Goal: Obtain resource: Download file/media

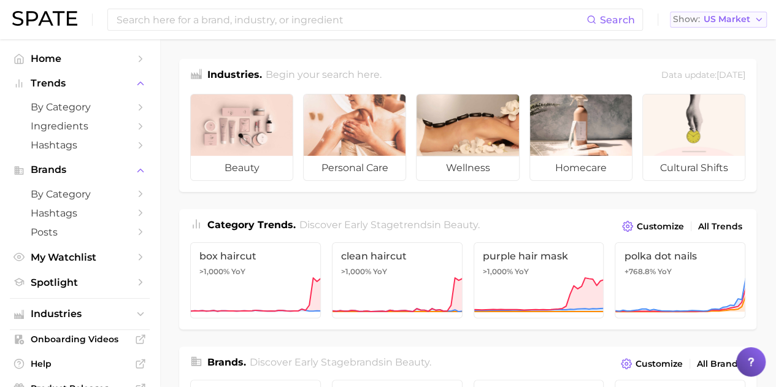
click at [759, 19] on icon "button" at bounding box center [759, 20] width 10 height 10
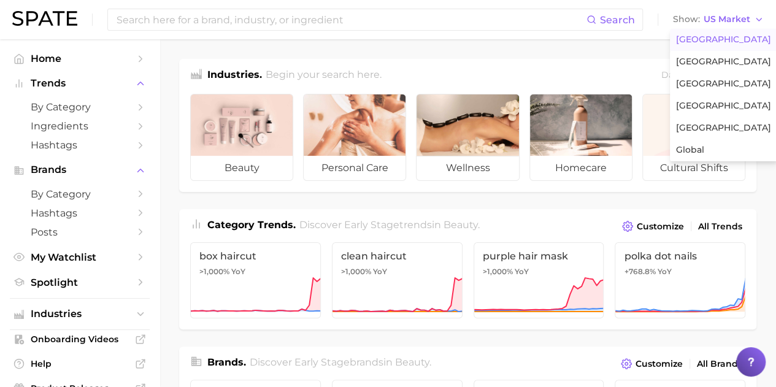
click at [707, 40] on span "United States" at bounding box center [723, 39] width 95 height 10
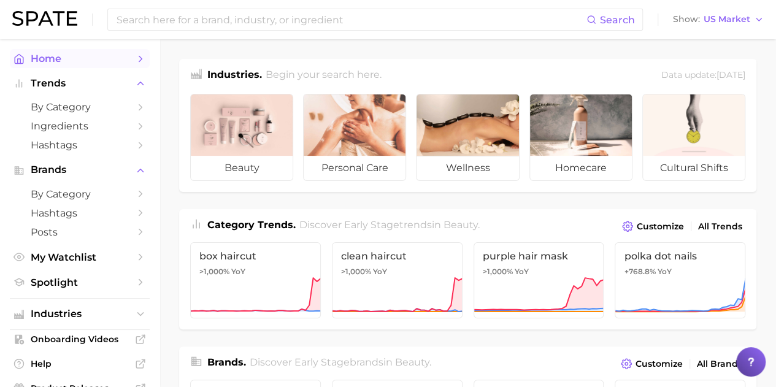
click at [75, 58] on span "Home" at bounding box center [80, 59] width 98 height 12
click at [75, 107] on span "by Category" at bounding box center [80, 107] width 98 height 12
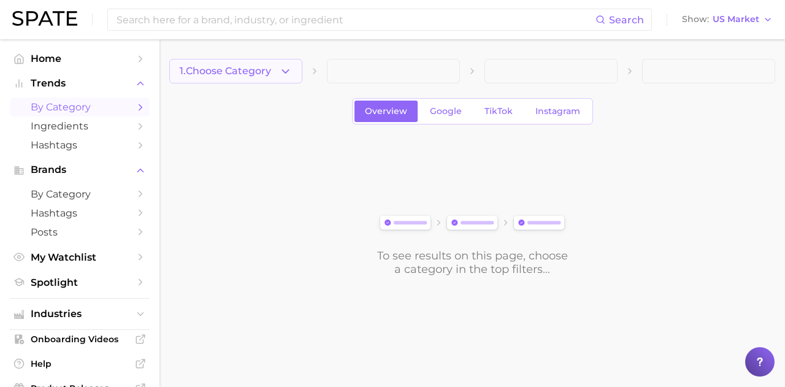
click at [236, 71] on span "1. Choose Category" at bounding box center [225, 71] width 91 height 11
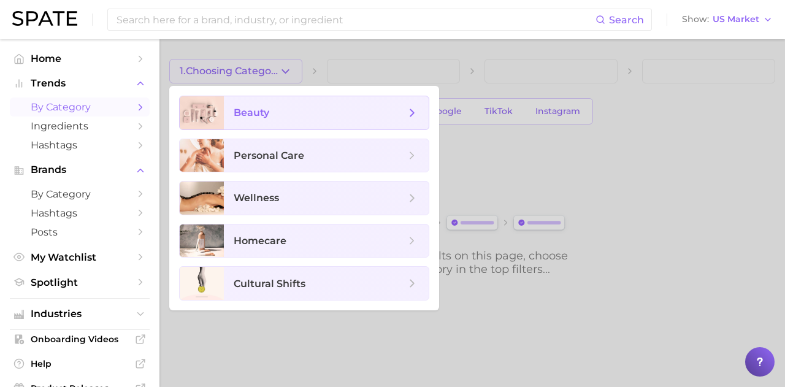
click at [326, 113] on span "beauty" at bounding box center [320, 112] width 172 height 13
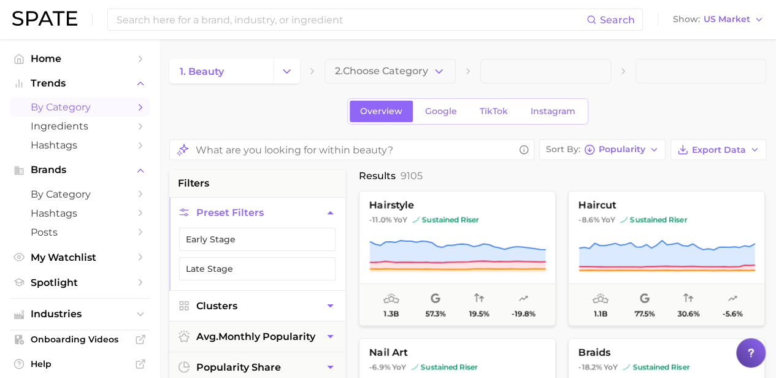
click at [254, 297] on button "Clusters" at bounding box center [257, 306] width 176 height 30
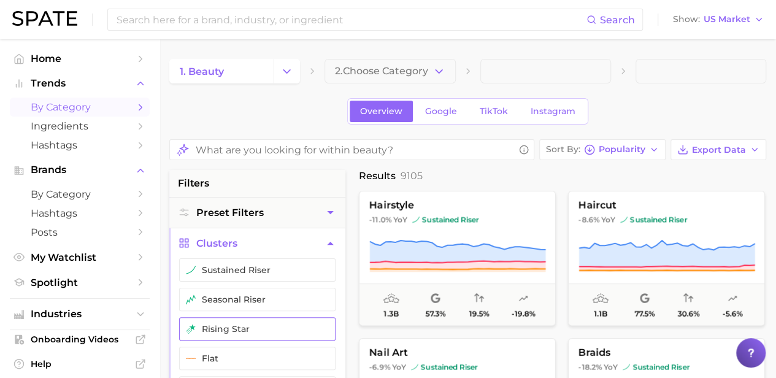
click at [229, 327] on button "rising star" at bounding box center [257, 328] width 156 height 23
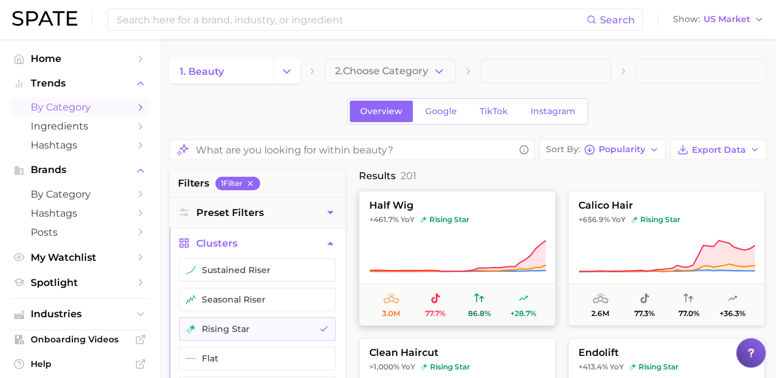
click at [461, 202] on span "half wig" at bounding box center [457, 205] width 196 height 11
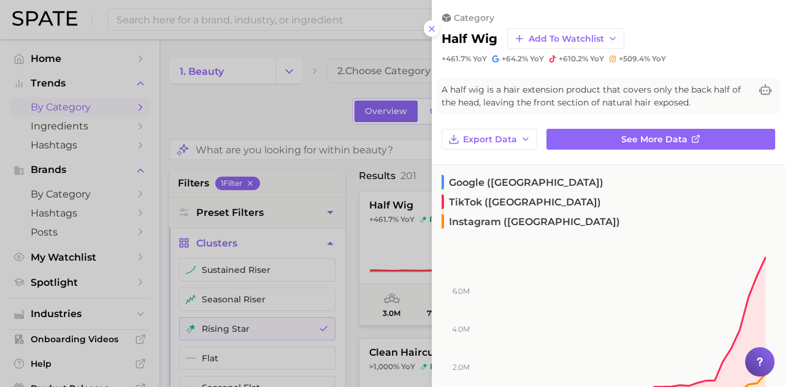
drag, startPoint x: 206, startPoint y: 121, endPoint x: 394, endPoint y: 50, distance: 200.5
click at [206, 121] on div at bounding box center [392, 193] width 785 height 387
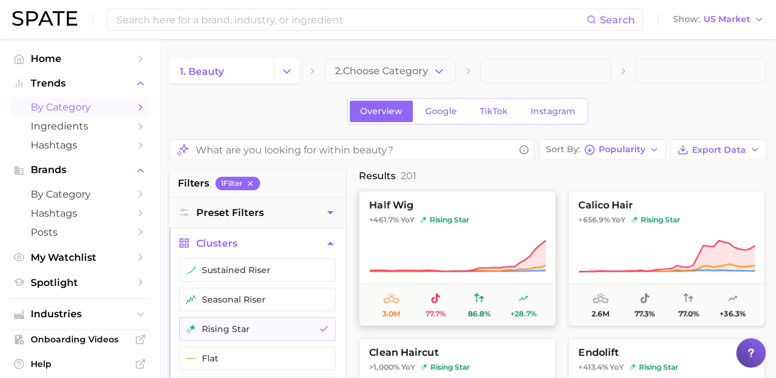
click at [490, 202] on span "half wig" at bounding box center [457, 205] width 196 height 11
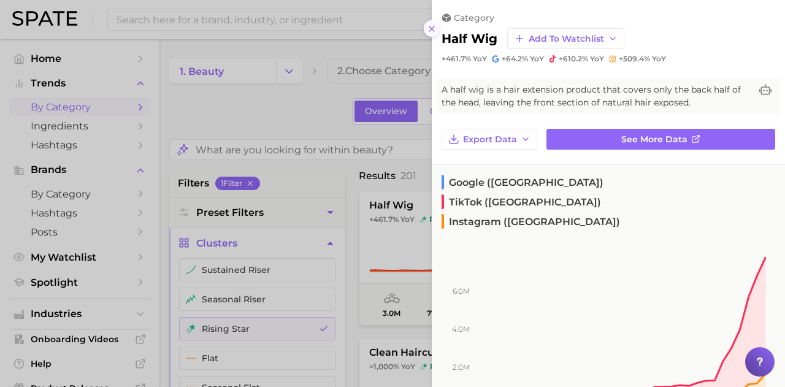
click at [433, 24] on icon at bounding box center [432, 29] width 10 height 10
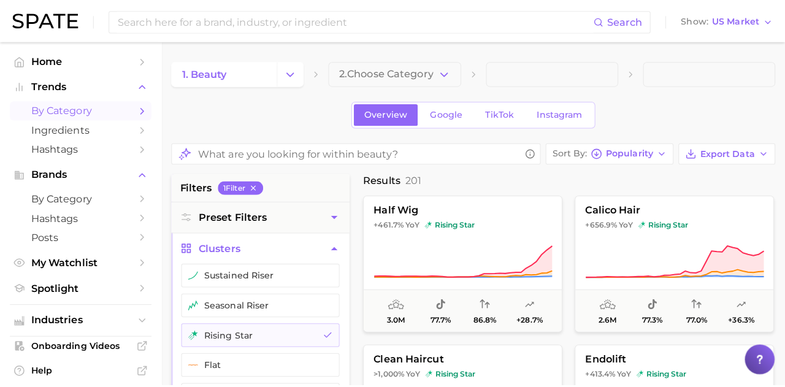
scroll to position [93, 0]
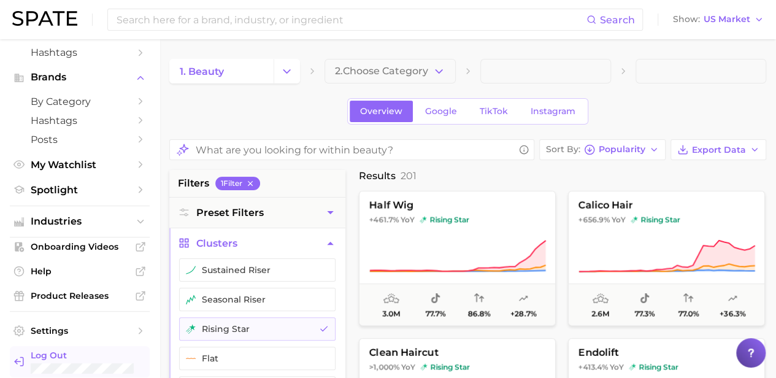
click at [76, 354] on span "Log Out" at bounding box center [85, 355] width 109 height 11
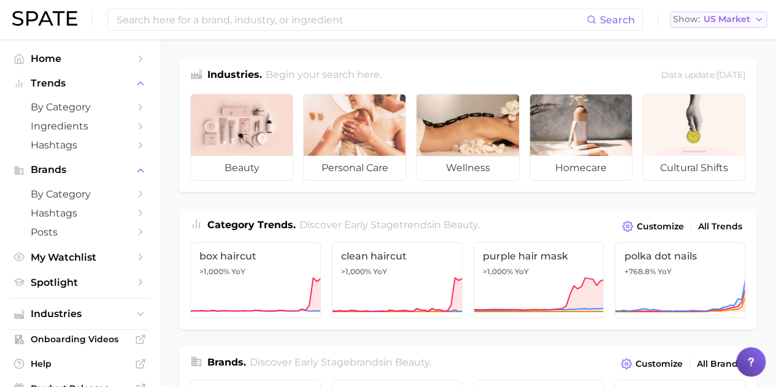
click at [759, 19] on icon "button" at bounding box center [759, 20] width 10 height 10
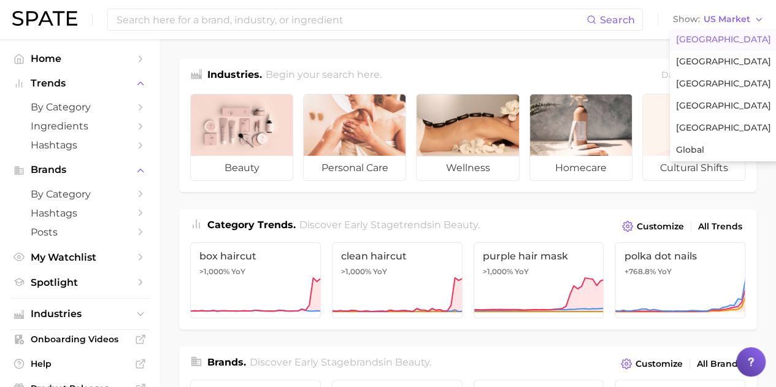
click at [707, 40] on span "United States" at bounding box center [723, 39] width 95 height 10
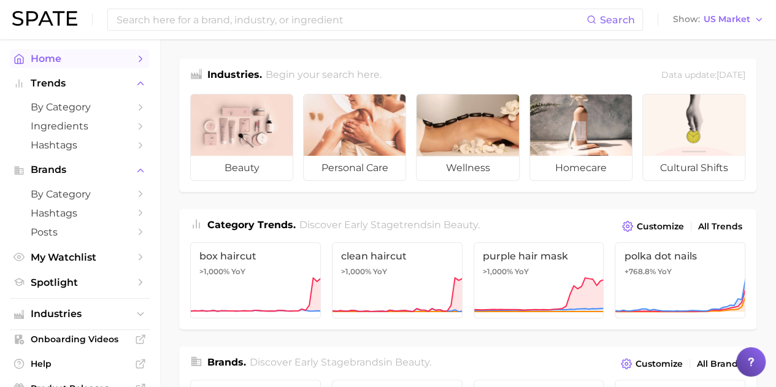
click at [75, 58] on span "Home" at bounding box center [80, 59] width 98 height 12
click at [75, 107] on span "by Category" at bounding box center [80, 107] width 98 height 12
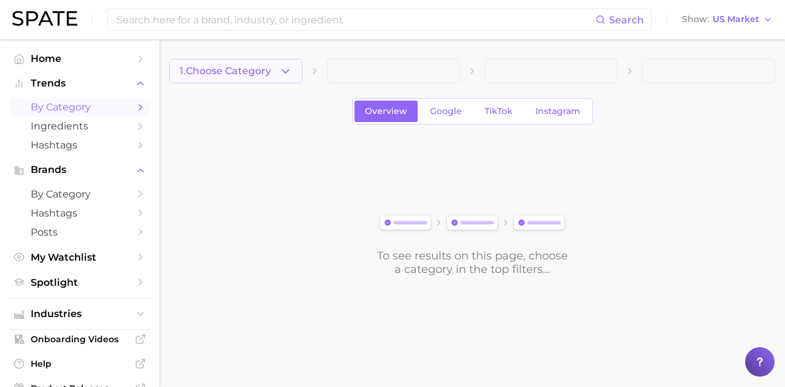
click at [236, 71] on span "1. Choose Category" at bounding box center [225, 71] width 91 height 11
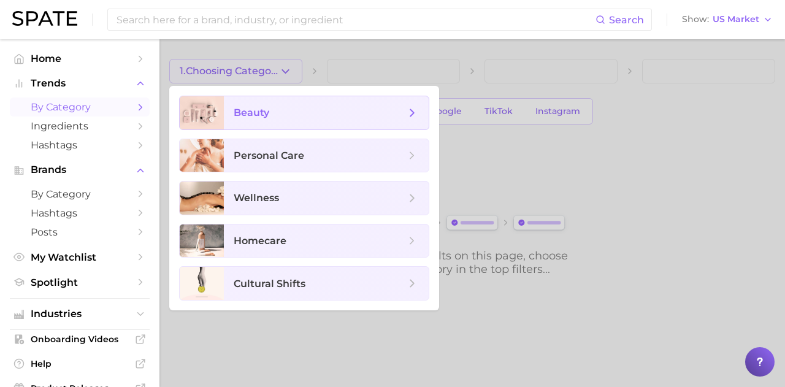
click at [326, 113] on span "beauty" at bounding box center [320, 112] width 172 height 13
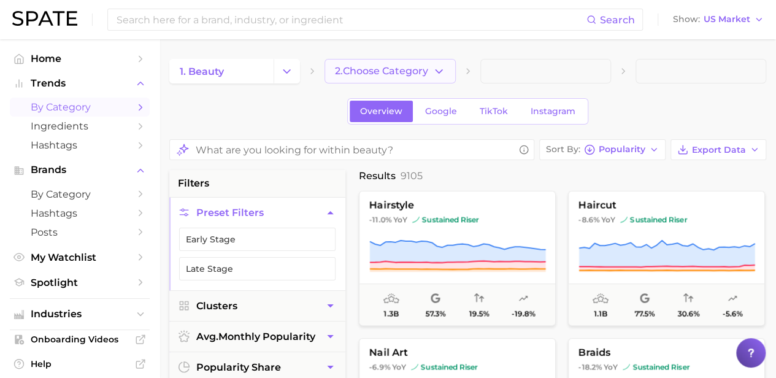
click at [389, 71] on span "2. Choose Category" at bounding box center [381, 71] width 93 height 11
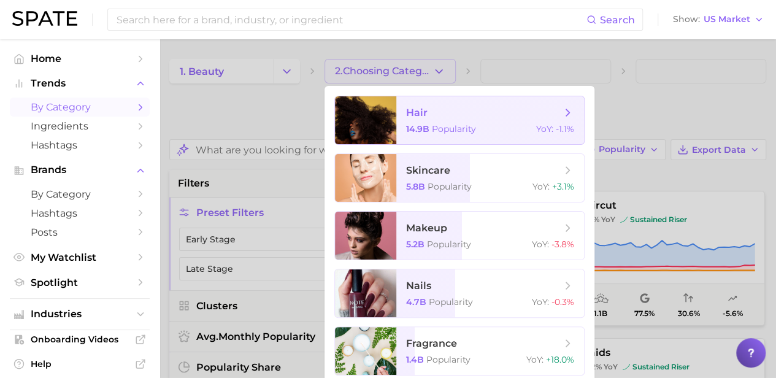
click at [416, 112] on span "hair" at bounding box center [416, 113] width 21 height 12
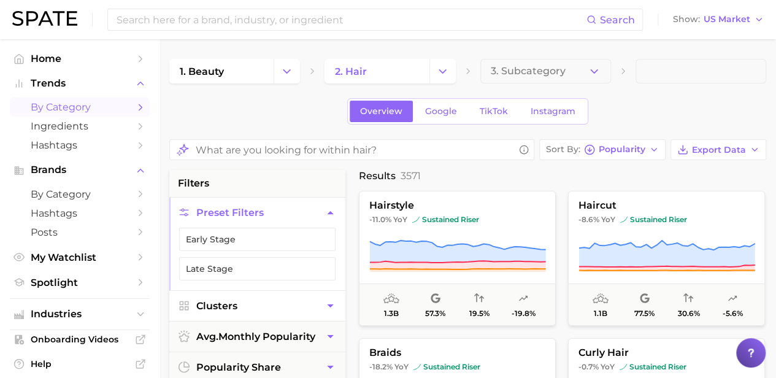
click at [257, 304] on button "Clusters" at bounding box center [257, 306] width 176 height 30
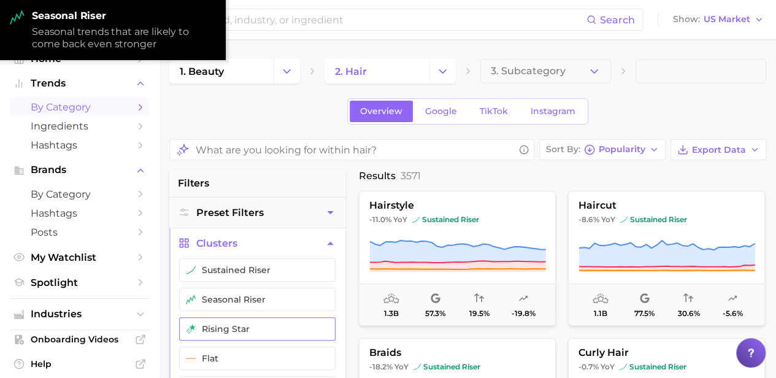
click at [257, 327] on button "rising star" at bounding box center [257, 328] width 156 height 23
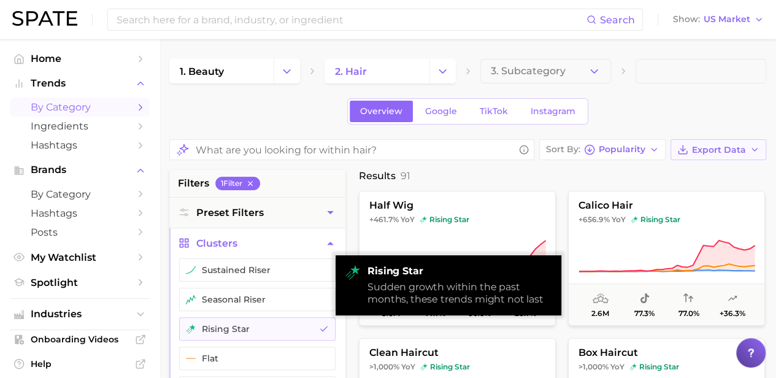
click at [720, 150] on span "Export Data" at bounding box center [719, 150] width 54 height 10
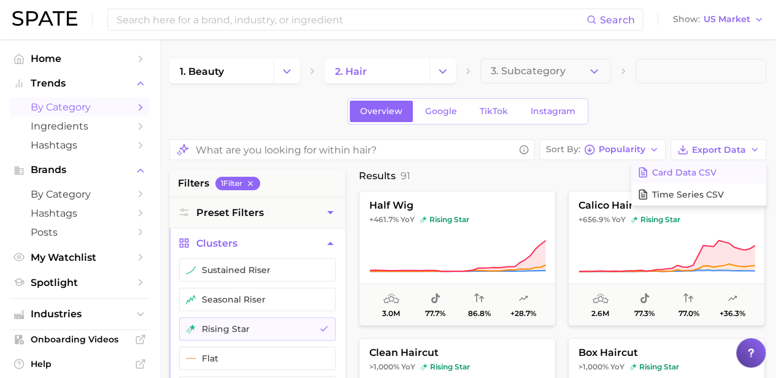
click at [698, 172] on span "Card Data CSV" at bounding box center [684, 172] width 64 height 10
click at [442, 71] on icon "Change Category" at bounding box center [442, 71] width 13 height 13
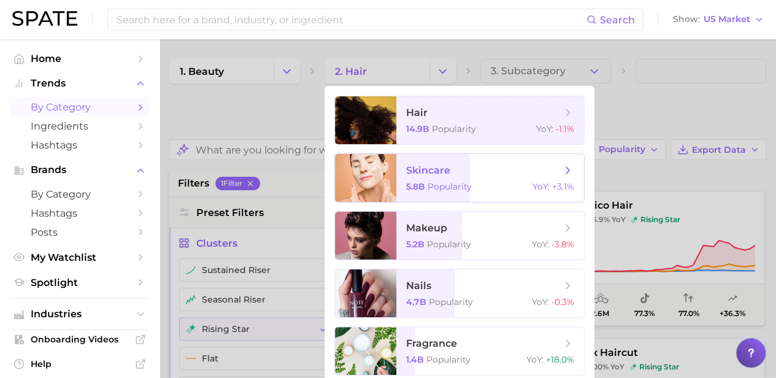
click at [427, 170] on span "skincare" at bounding box center [428, 170] width 44 height 12
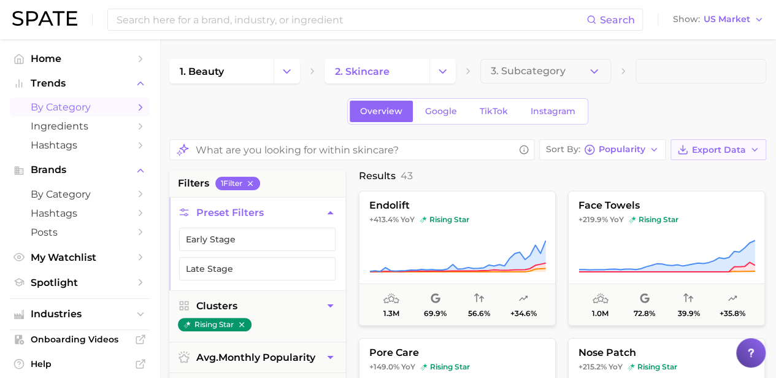
click at [720, 150] on span "Export Data" at bounding box center [719, 150] width 54 height 10
click at [698, 172] on span "Card Data CSV" at bounding box center [684, 172] width 64 height 10
click at [442, 71] on icon "Change Category" at bounding box center [442, 71] width 13 height 13
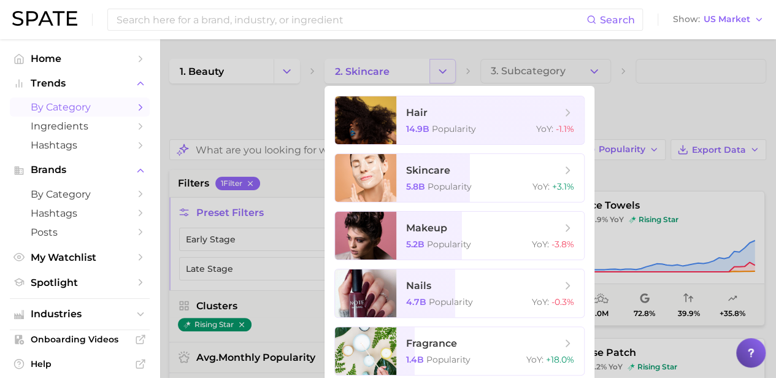
scroll to position [39, 0]
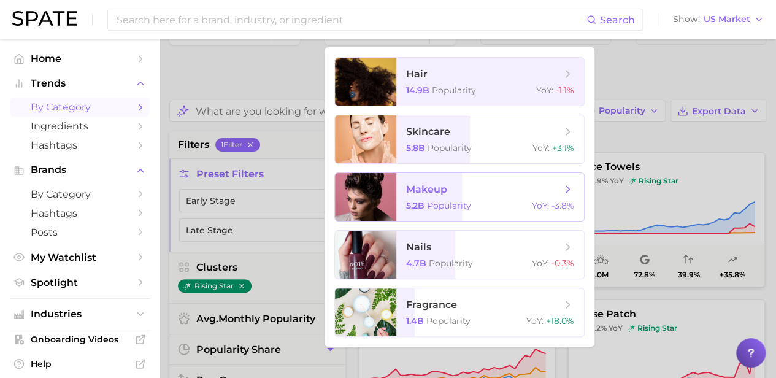
click at [426, 189] on span "makeup" at bounding box center [426, 189] width 41 height 12
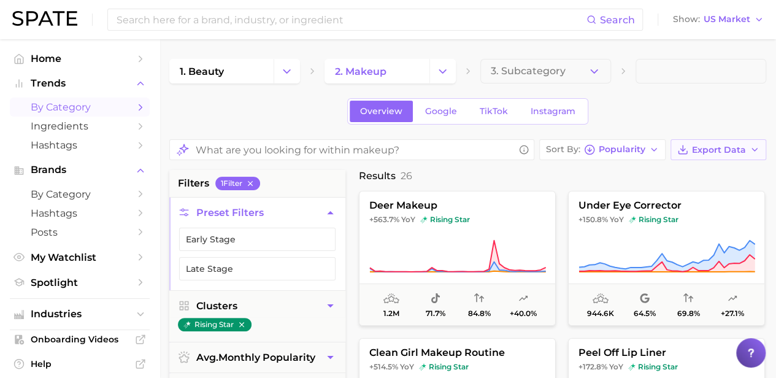
click at [720, 150] on span "Export Data" at bounding box center [719, 150] width 54 height 10
click at [698, 172] on span "Card Data CSV" at bounding box center [684, 172] width 64 height 10
